Goal: Learn about a topic: Learn about a topic

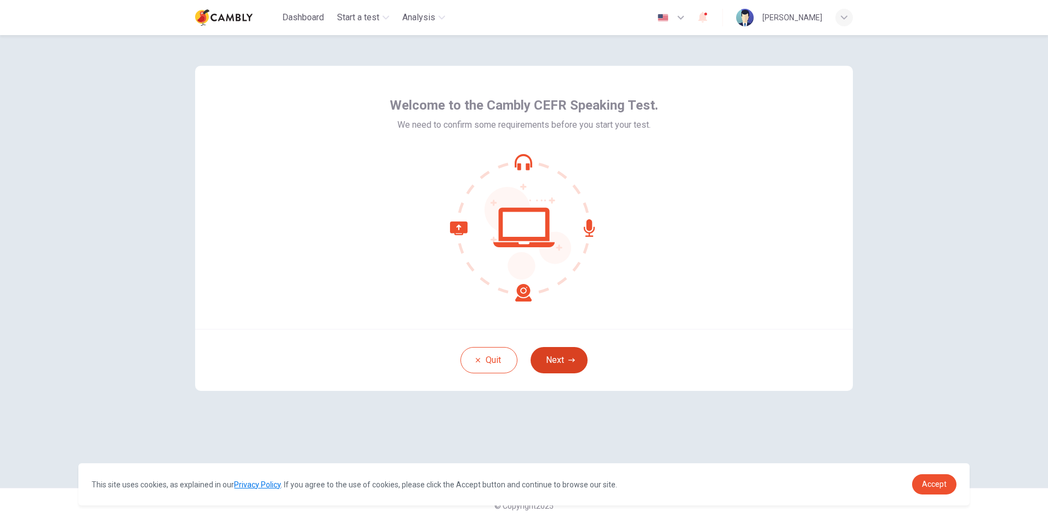
click at [559, 354] on button "Next" at bounding box center [559, 360] width 57 height 26
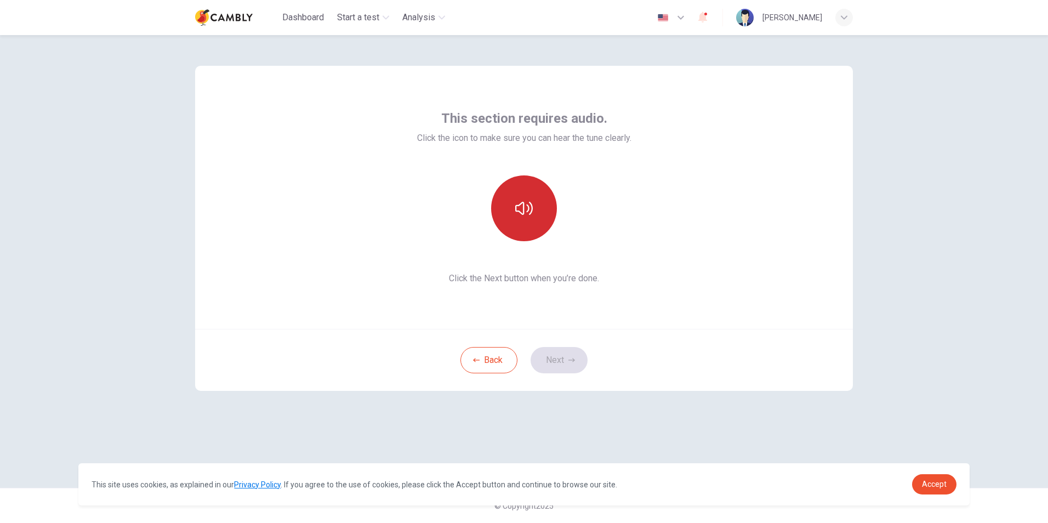
click at [531, 207] on icon "button" at bounding box center [524, 209] width 18 height 18
click at [562, 358] on button "Next" at bounding box center [559, 360] width 57 height 26
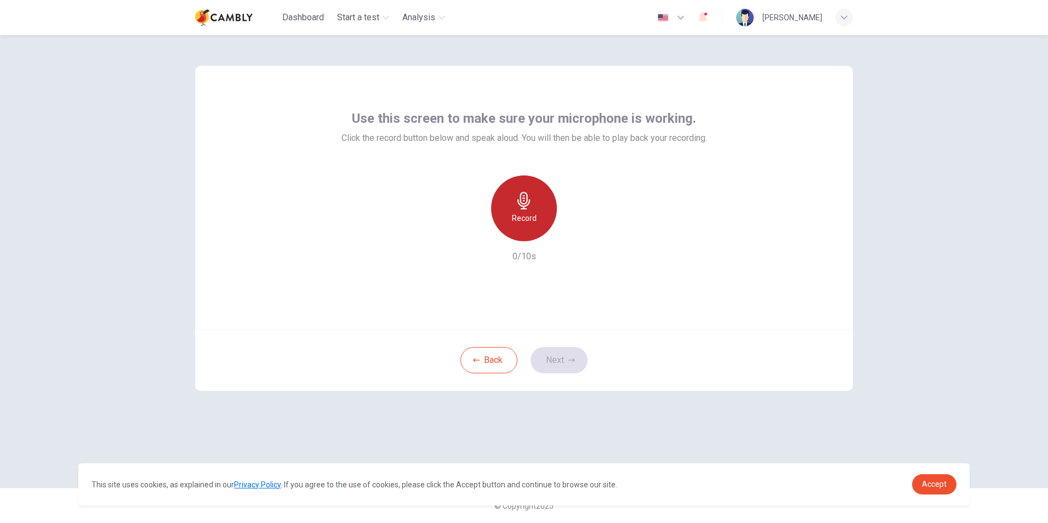
click at [531, 206] on icon "button" at bounding box center [524, 201] width 18 height 18
click at [560, 366] on button "Next" at bounding box center [559, 360] width 57 height 26
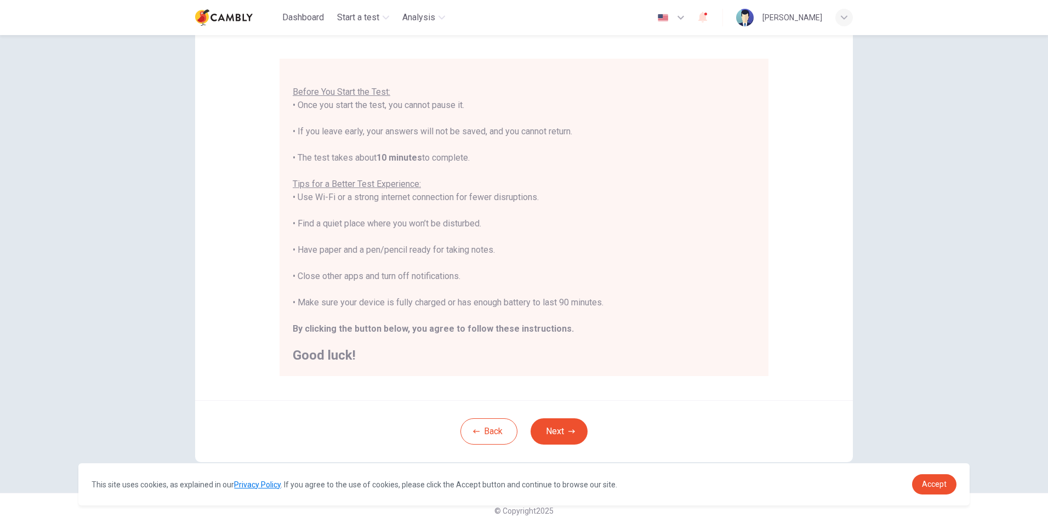
scroll to position [87, 0]
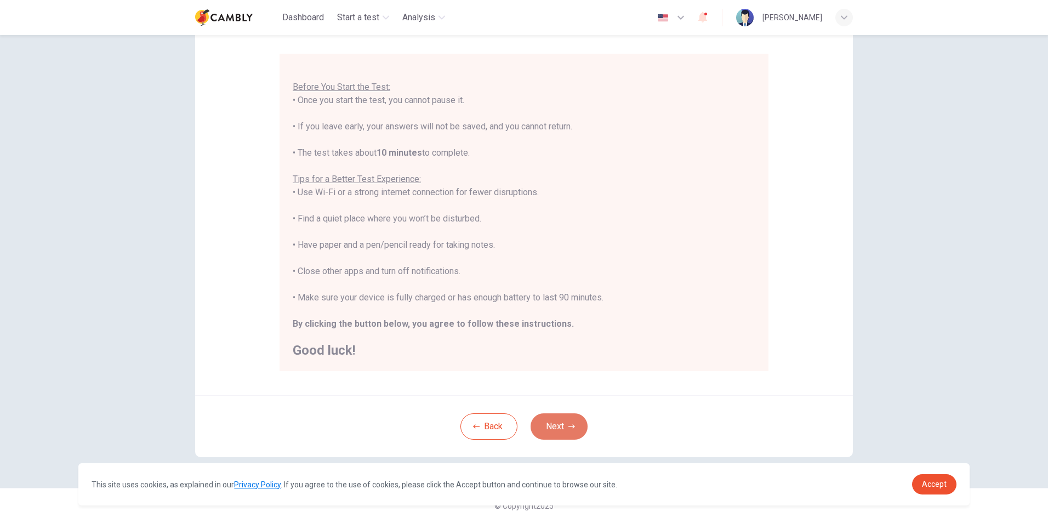
click at [569, 425] on icon "button" at bounding box center [572, 426] width 7 height 7
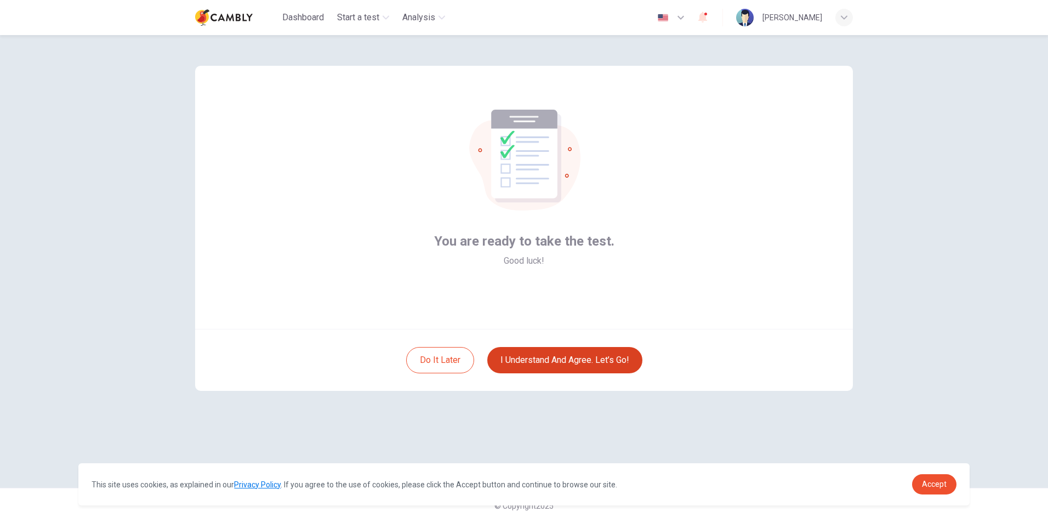
scroll to position [0, 0]
click at [582, 358] on button "I understand and agree. Let’s go!" at bounding box center [564, 360] width 155 height 26
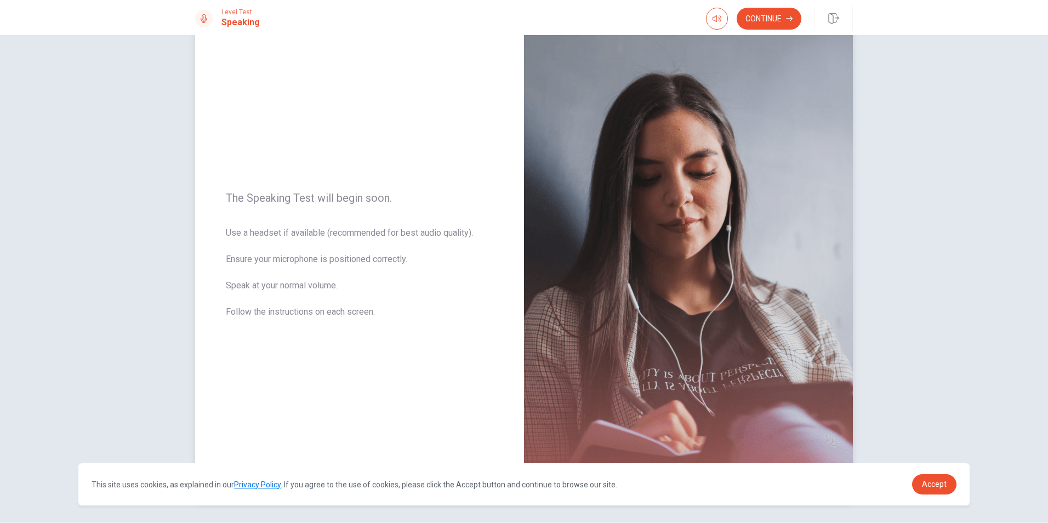
scroll to position [69, 0]
